Goal: Information Seeking & Learning: Understand process/instructions

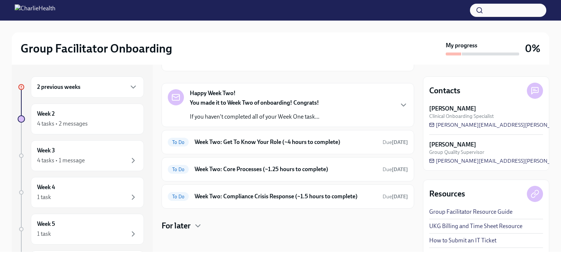
scroll to position [168, 0]
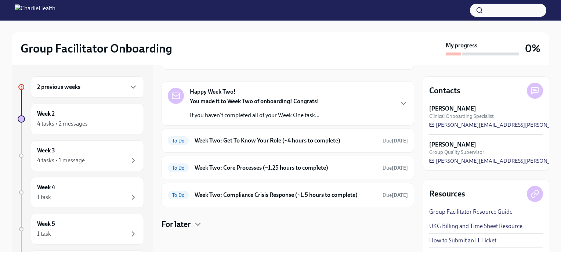
click at [251, 181] on div "Happy Week Two! You made it to Week Two of onboarding! Congrats! If you haven't…" at bounding box center [288, 145] width 253 height 126
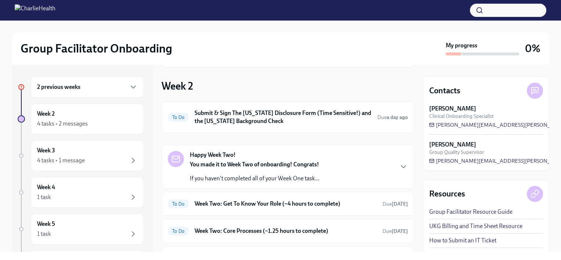
scroll to position [103, 0]
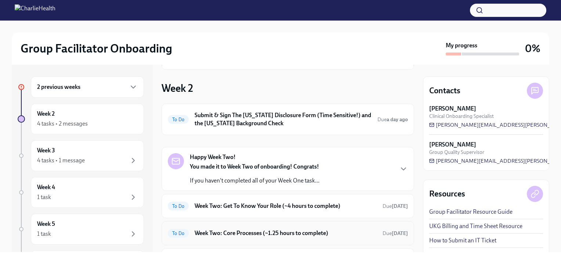
click at [239, 236] on h6 "Week Two: Core Processes (~1.25 hours to complete)" at bounding box center [286, 233] width 182 height 8
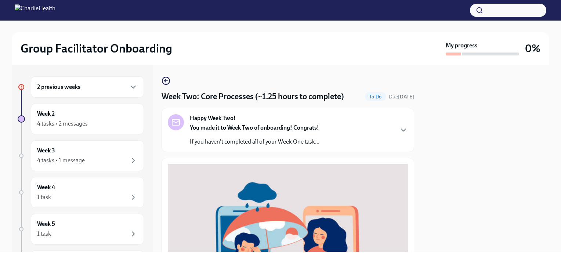
click at [94, 85] on div "2 previous weeks" at bounding box center [87, 87] width 101 height 9
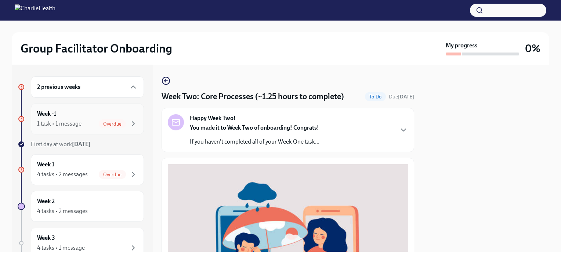
click at [70, 111] on div "Week -1 1 task • 1 message Overdue" at bounding box center [87, 119] width 101 height 18
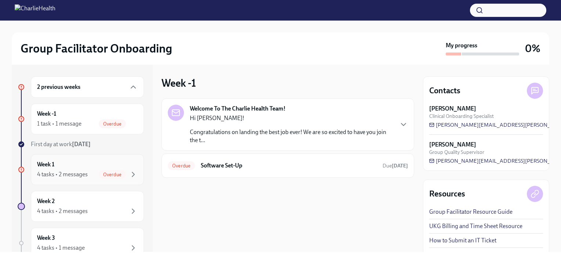
click at [66, 165] on div "Week 1 4 tasks • 2 messages Overdue" at bounding box center [87, 169] width 101 height 18
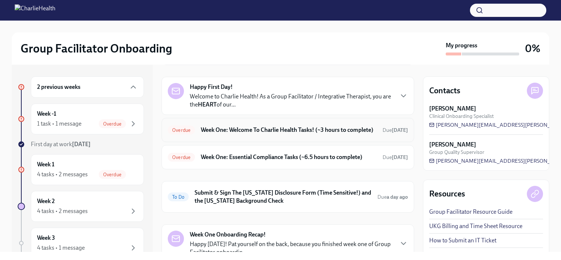
scroll to position [56, 0]
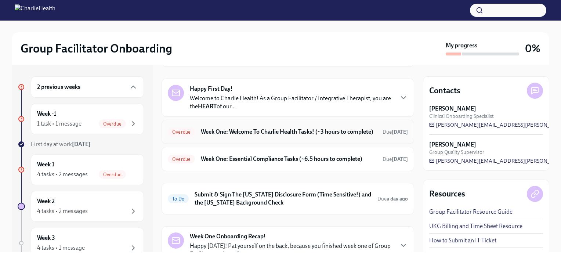
click at [345, 136] on h6 "Week One: Welcome To Charlie Health Tasks! (~3 hours to complete)" at bounding box center [289, 132] width 176 height 8
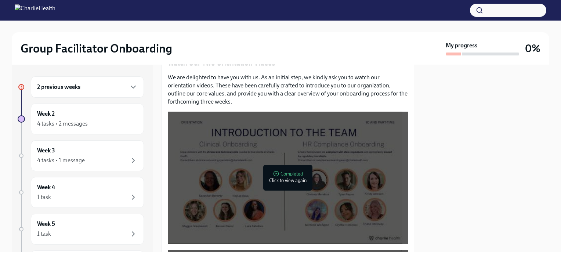
scroll to position [336, 0]
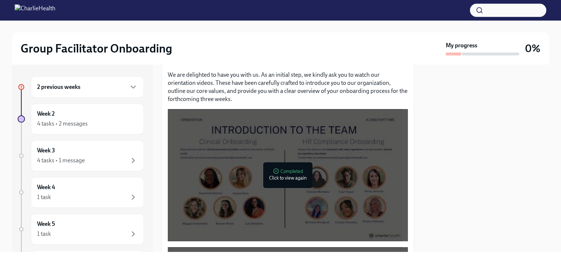
click at [331, 148] on div at bounding box center [285, 175] width 235 height 132
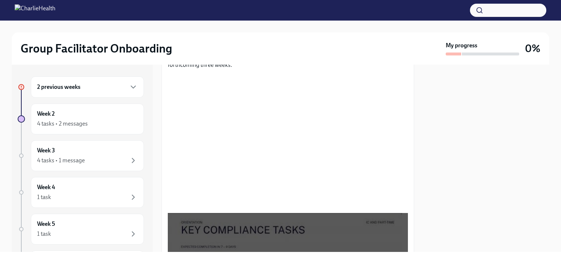
scroll to position [370, 0]
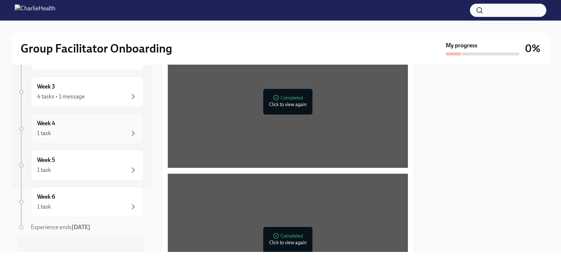
scroll to position [66, 0]
click at [129, 127] on icon "button" at bounding box center [133, 131] width 9 height 9
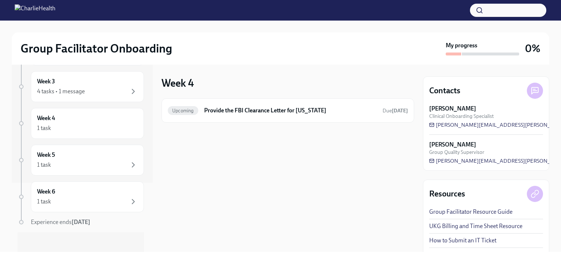
scroll to position [71, 0]
click at [132, 164] on icon "button" at bounding box center [133, 163] width 2 height 4
click at [129, 122] on icon "button" at bounding box center [133, 126] width 9 height 9
click at [132, 199] on icon "button" at bounding box center [133, 200] width 2 height 4
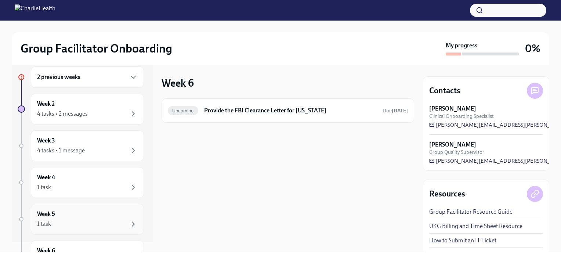
scroll to position [8, 0]
click at [129, 151] on icon "button" at bounding box center [133, 152] width 9 height 9
